Goal: Find specific page/section: Find specific page/section

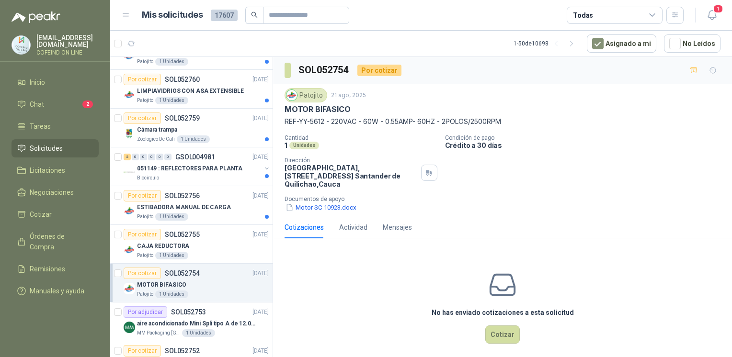
scroll to position [307, 0]
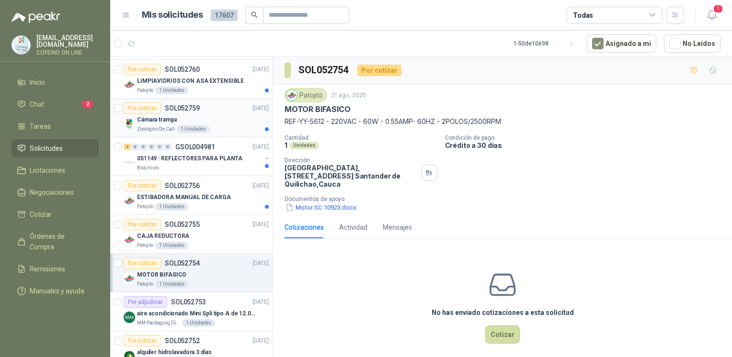
click at [201, 122] on div "Cámara trampa" at bounding box center [203, 119] width 132 height 11
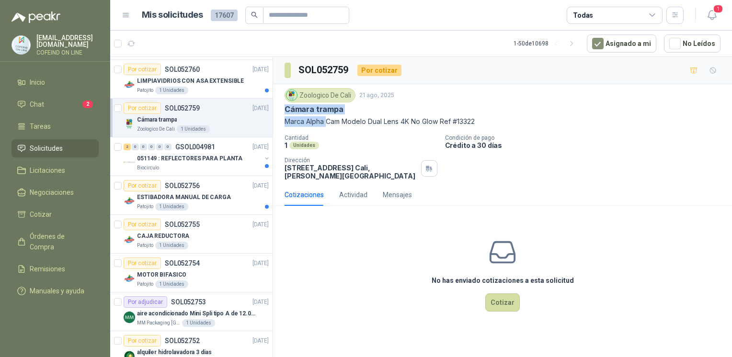
drag, startPoint x: 284, startPoint y: 113, endPoint x: 326, endPoint y: 129, distance: 45.4
click at [326, 129] on div "Zoologico De Cali [DATE] Cámara trampa Marca Alpha Cam Modelo Dual Lens 4K No G…" at bounding box center [502, 134] width 436 height 92
drag, startPoint x: 326, startPoint y: 129, endPoint x: 394, endPoint y: 140, distance: 68.3
click at [394, 140] on p "Cantidad" at bounding box center [360, 138] width 153 height 7
drag, startPoint x: 284, startPoint y: 123, endPoint x: 484, endPoint y: 121, distance: 200.2
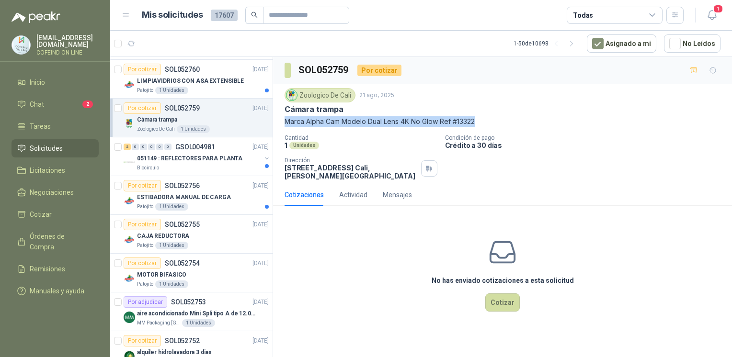
click at [484, 121] on p "Marca Alpha Cam Modelo Dual Lens 4K No Glow Ref #13322" at bounding box center [502, 121] width 436 height 11
copy p "Marca Alpha Cam Modelo Dual Lens 4K No Glow Ref #13322"
click at [715, 14] on icon "button" at bounding box center [711, 15] width 8 height 9
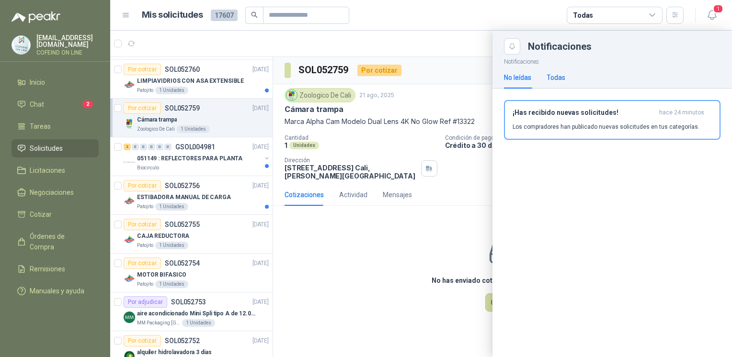
click at [557, 78] on div "Todas" at bounding box center [555, 77] width 19 height 11
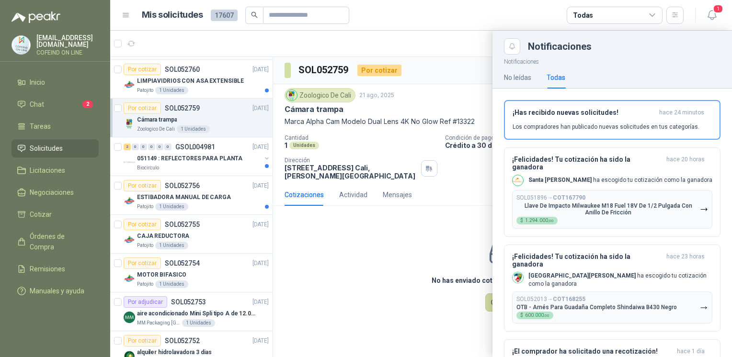
click at [389, 299] on div at bounding box center [421, 194] width 622 height 327
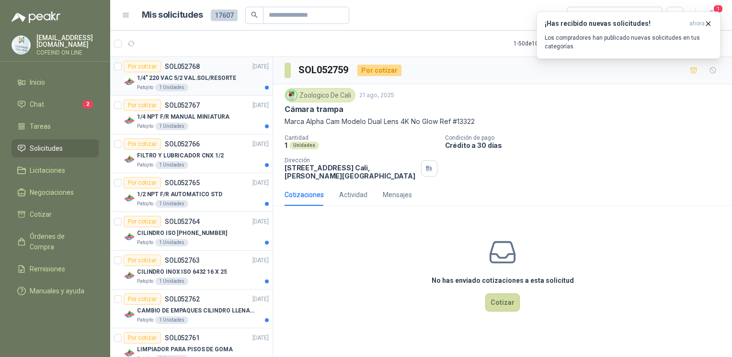
click at [205, 72] on div "1/4" 220 VAC 5/2 VAL.SOL/RESORTE" at bounding box center [203, 77] width 132 height 11
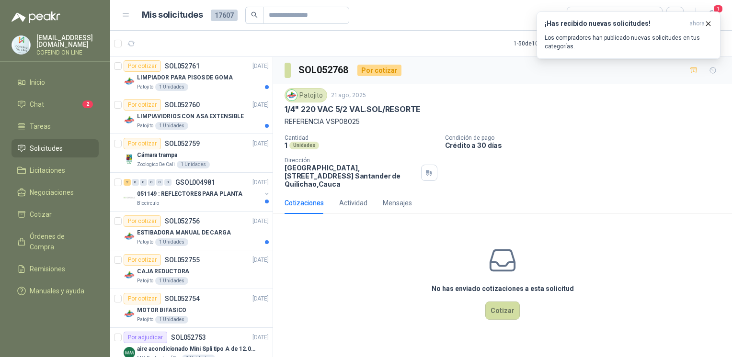
scroll to position [283, 0]
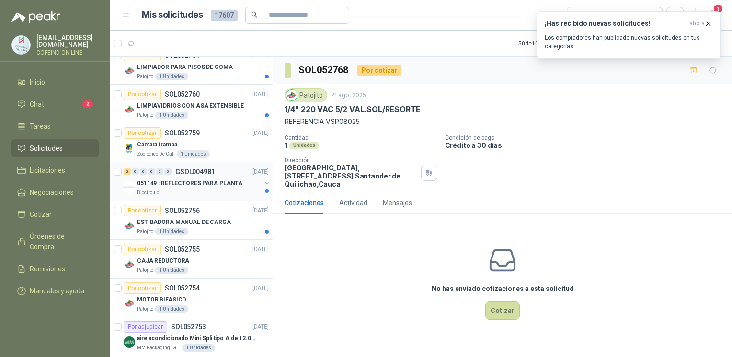
click at [237, 175] on div "2 0 0 0 0 0 GSOL004981 [DATE]" at bounding box center [197, 171] width 147 height 11
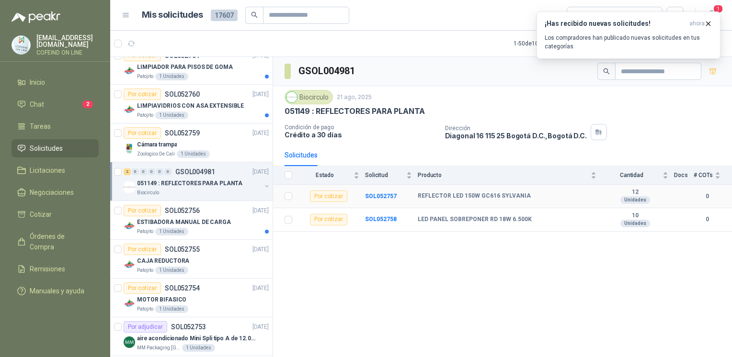
click at [386, 198] on td "SOL052757" at bounding box center [391, 196] width 53 height 23
click at [385, 197] on b "SOL052757" at bounding box center [381, 196] width 32 height 7
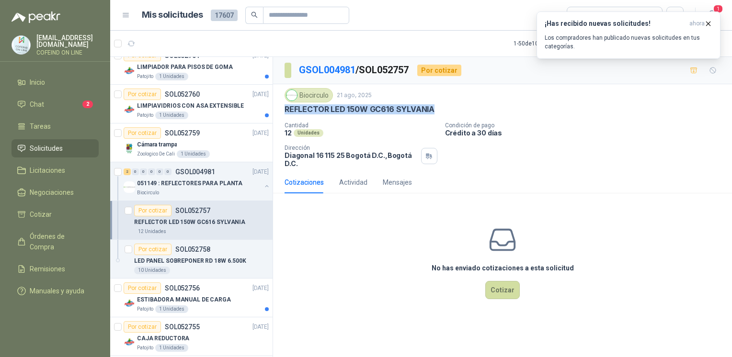
drag, startPoint x: 414, startPoint y: 110, endPoint x: 285, endPoint y: 113, distance: 128.9
click at [285, 113] on div "REFLECTOR LED 150W GC616 SYLVANIA" at bounding box center [502, 109] width 436 height 10
